Goal: Check status: Check status

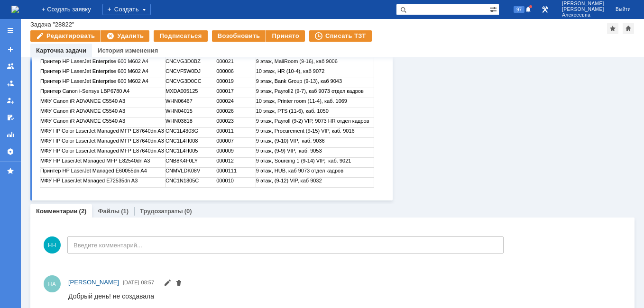
scroll to position [293, 0]
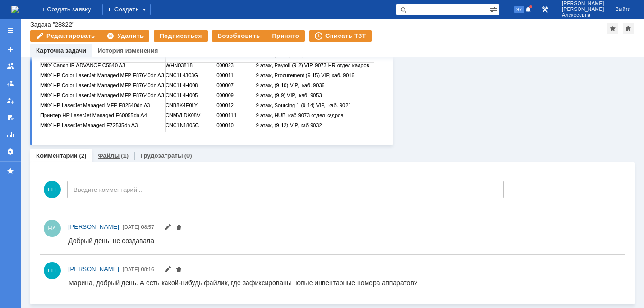
click at [108, 156] on link "Файлы" at bounding box center [109, 155] width 22 height 7
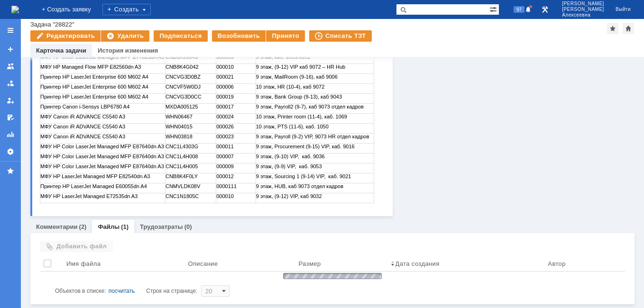
scroll to position [231, 0]
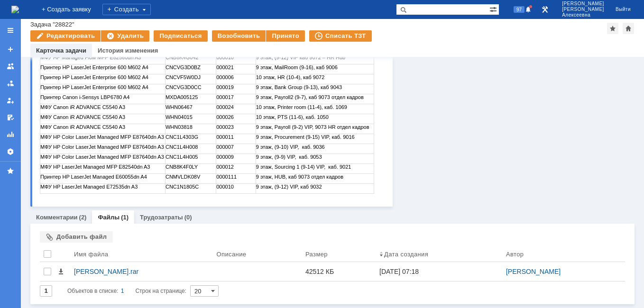
click at [473, 13] on input "text" at bounding box center [442, 9] width 93 height 11
type input "41852"
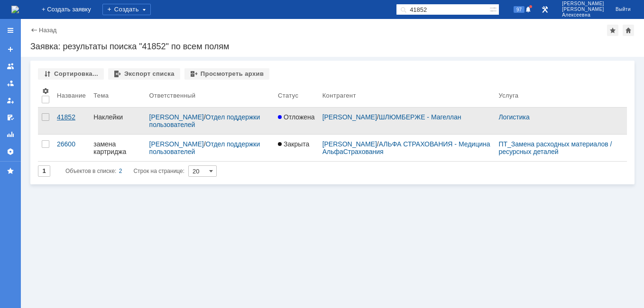
click at [67, 115] on div "41852" at bounding box center [71, 117] width 29 height 8
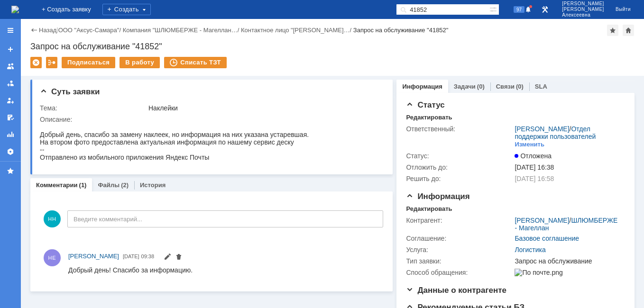
click at [456, 12] on input "41852" at bounding box center [442, 9] width 93 height 11
type input "41854"
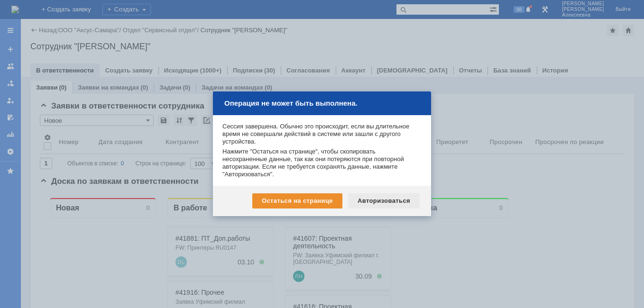
click at [393, 198] on div "Авторизоваться" at bounding box center [384, 200] width 72 height 15
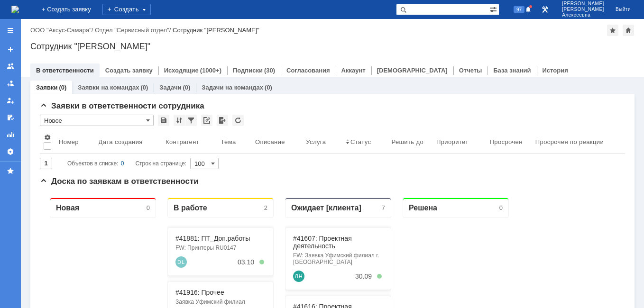
click at [449, 10] on input "text" at bounding box center [442, 9] width 93 height 11
